Goal: Information Seeking & Learning: Learn about a topic

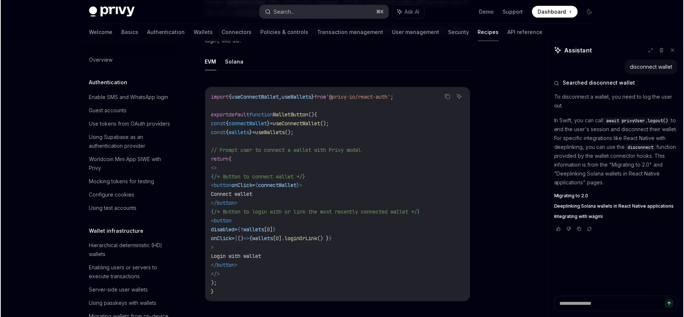
scroll to position [1055, 0]
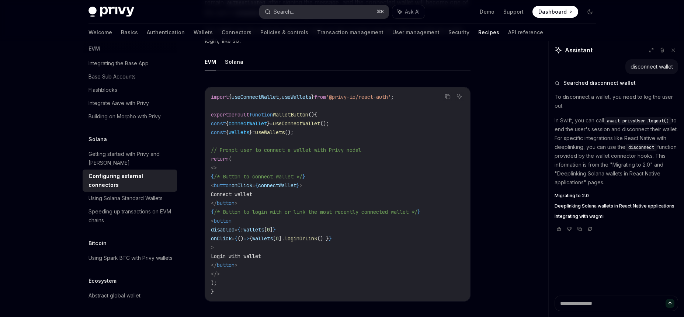
click at [285, 14] on div "Search..." at bounding box center [284, 11] width 21 height 9
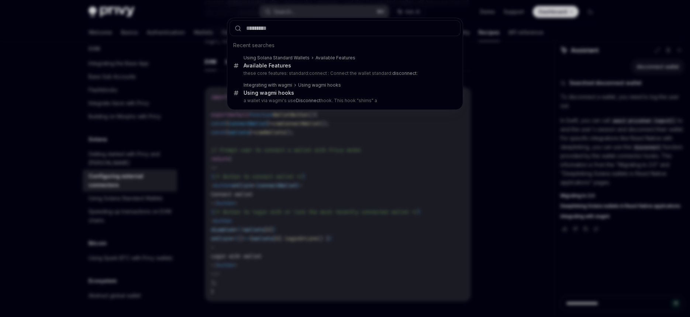
type input "*"
type textarea "*"
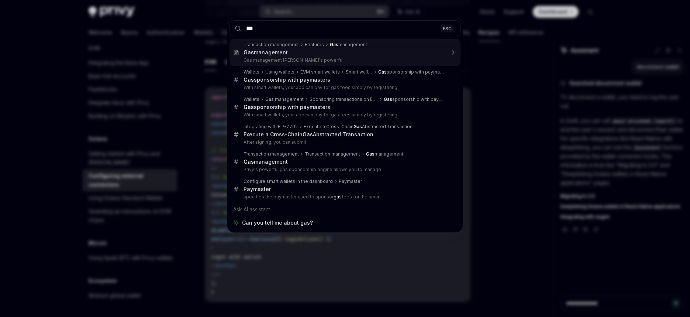
type input "***"
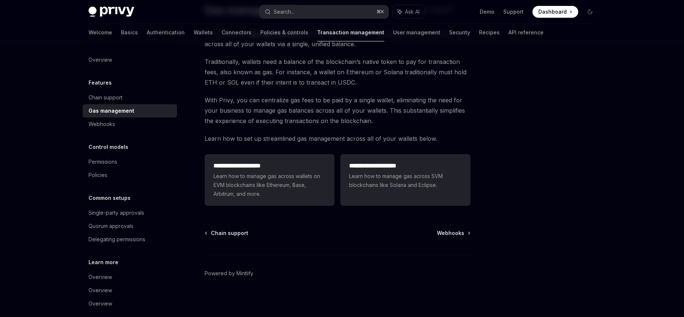
scroll to position [66, 0]
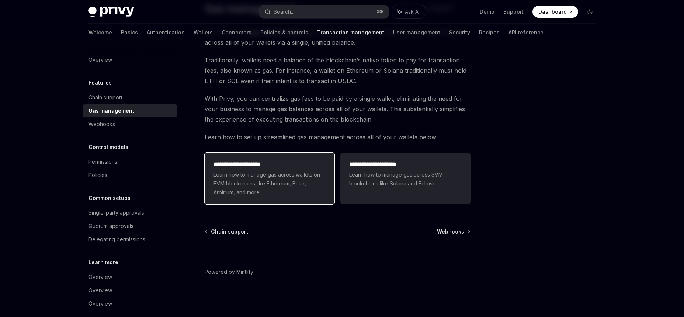
click at [279, 173] on span "Learn how to manage gas across wallets on EVM blockchains like Ethereum, Base, …" at bounding box center [270, 183] width 112 height 27
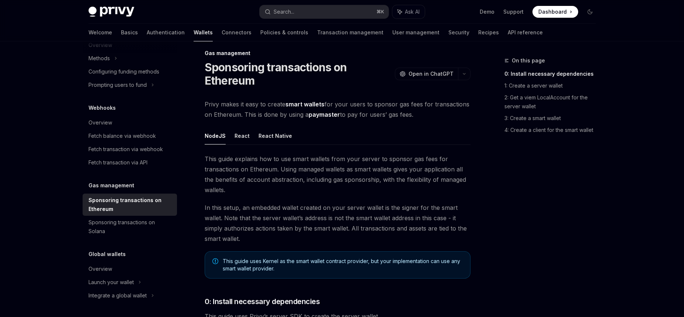
scroll to position [12, 0]
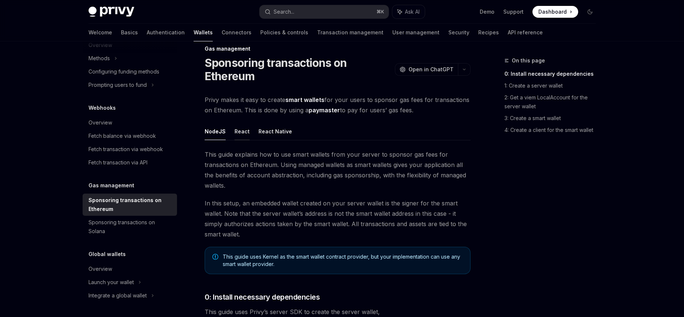
click at [245, 135] on button "React" at bounding box center [242, 130] width 15 height 17
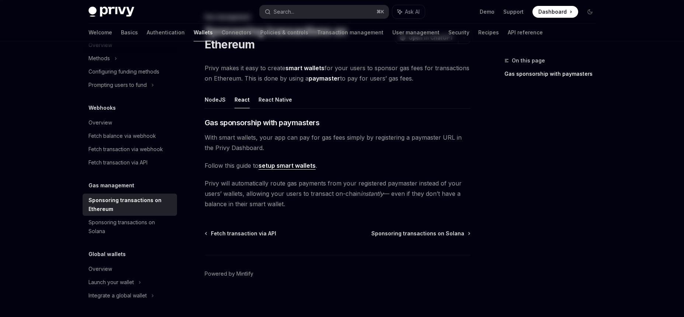
scroll to position [45, 0]
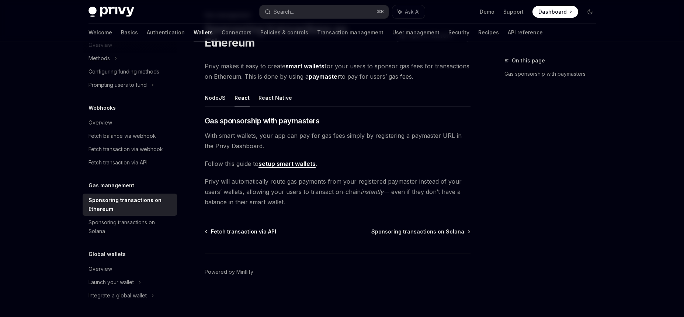
click at [228, 232] on span "Fetch transaction via API" at bounding box center [243, 231] width 65 height 7
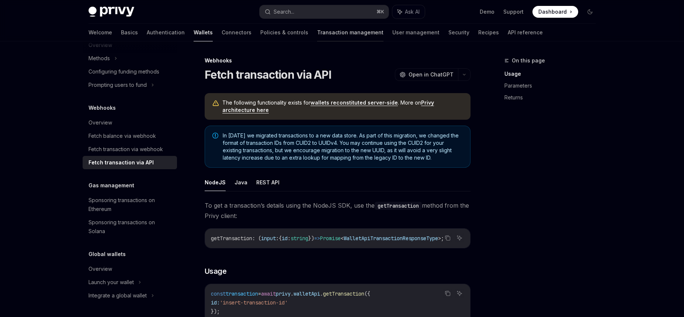
click at [317, 31] on link "Transaction management" at bounding box center [350, 33] width 66 height 18
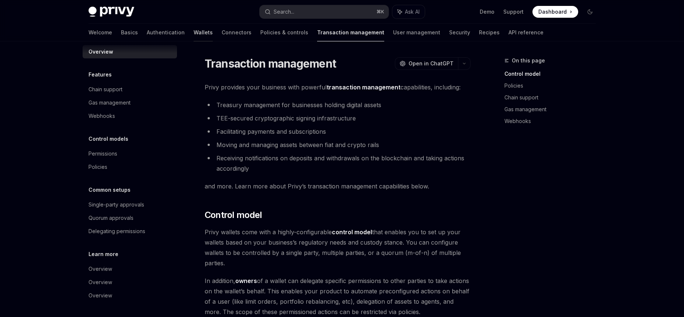
click at [194, 31] on link "Wallets" at bounding box center [203, 33] width 19 height 18
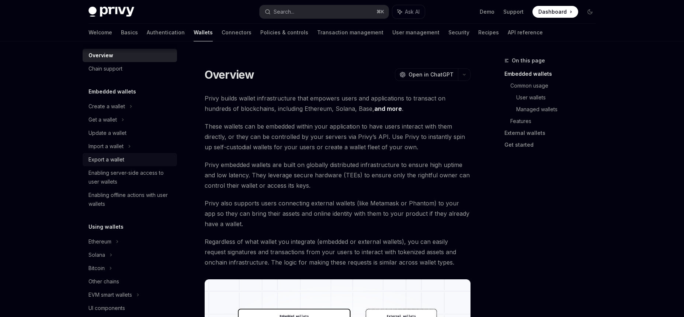
click at [108, 158] on div "Export a wallet" at bounding box center [107, 159] width 36 height 9
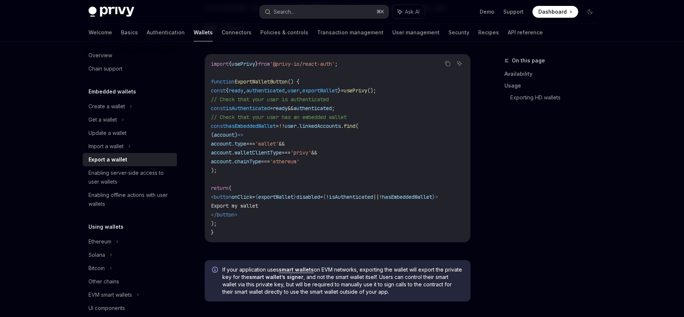
scroll to position [466, 0]
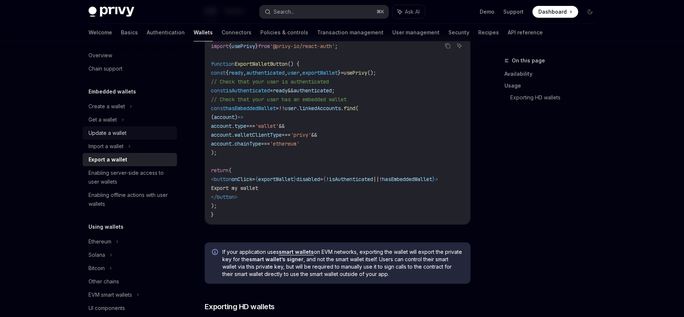
click at [108, 134] on div "Update a wallet" at bounding box center [108, 132] width 38 height 9
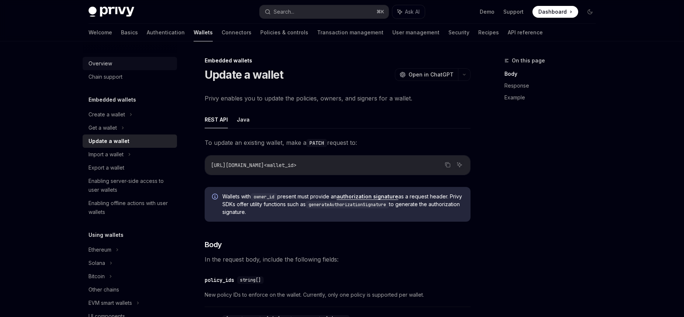
click at [121, 61] on div "Overview" at bounding box center [131, 63] width 84 height 9
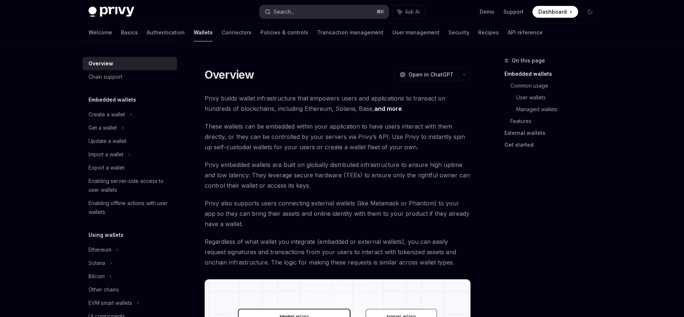
click at [294, 16] on div "Search..." at bounding box center [284, 11] width 21 height 9
type textarea "*"
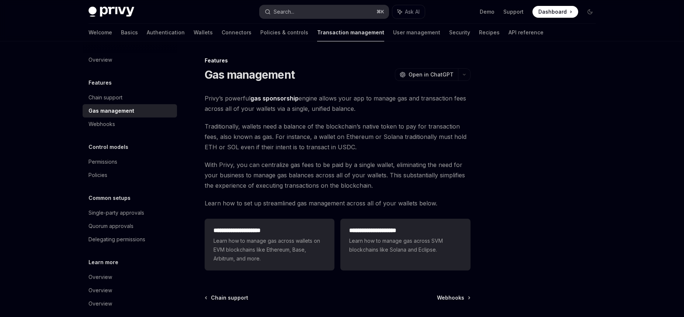
click at [299, 12] on button "Search... ⌘ K" at bounding box center [324, 11] width 129 height 13
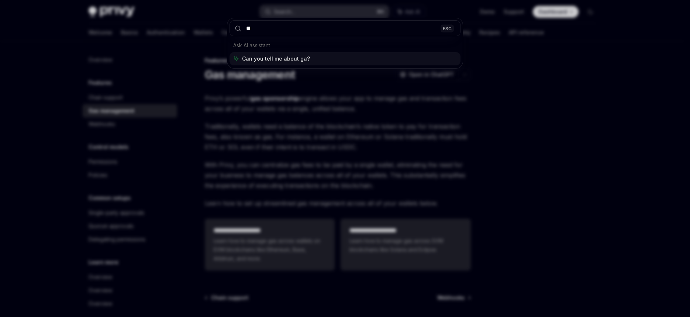
type input "***"
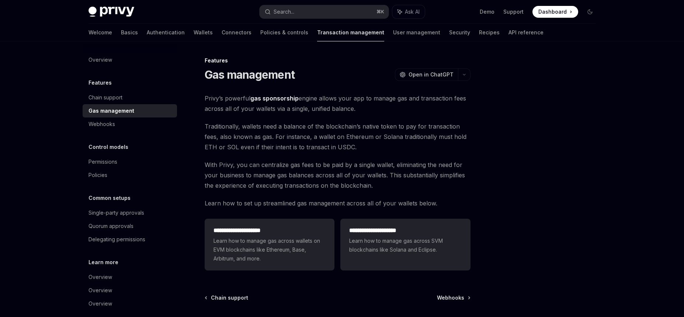
type textarea "*"
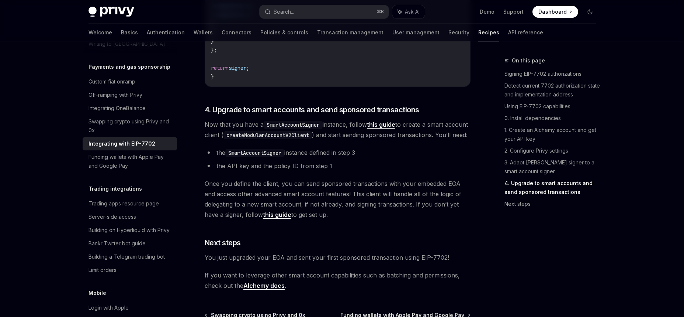
scroll to position [1699, 0]
